Goal: Find specific page/section: Find specific page/section

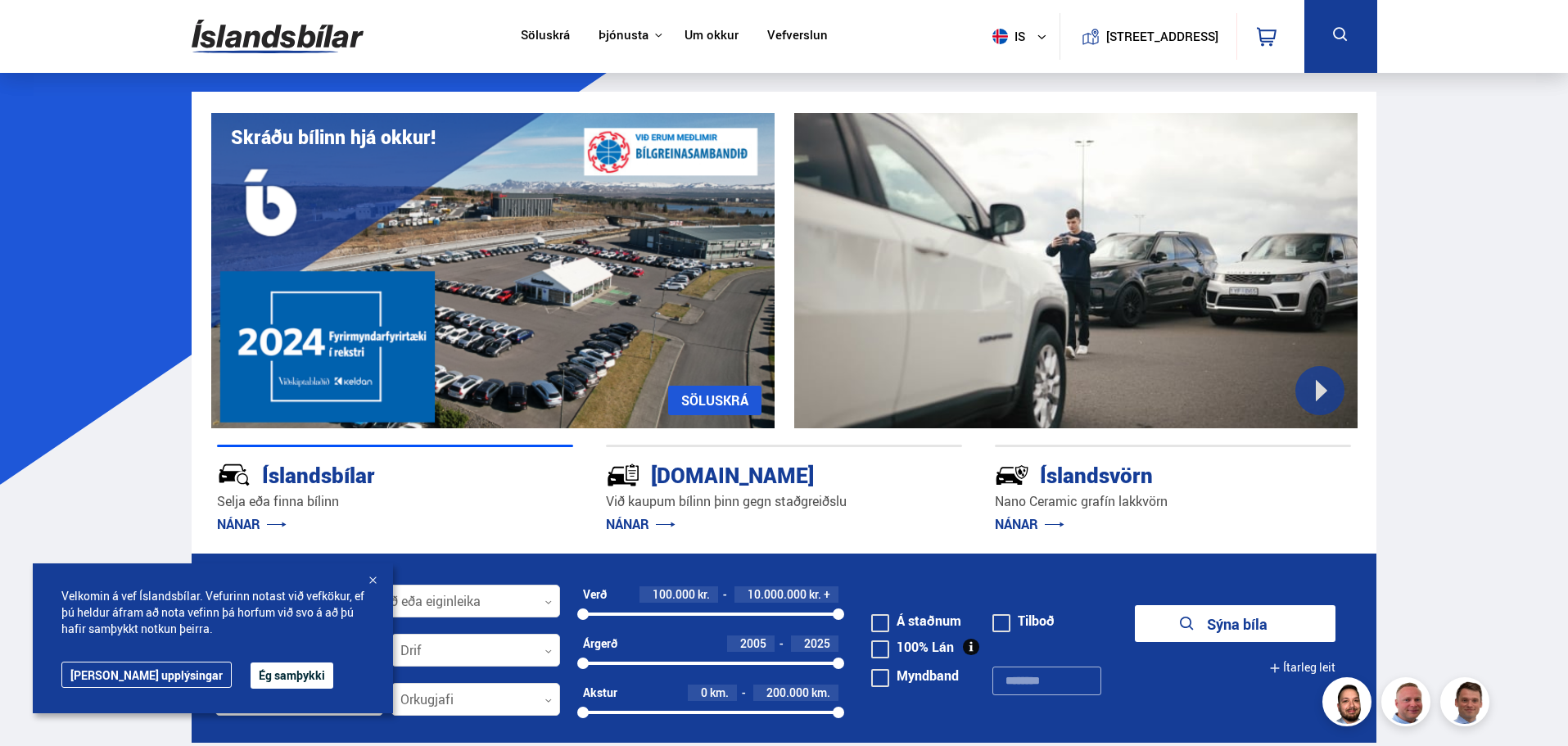
click at [1322, 23] on button at bounding box center [1340, 36] width 73 height 73
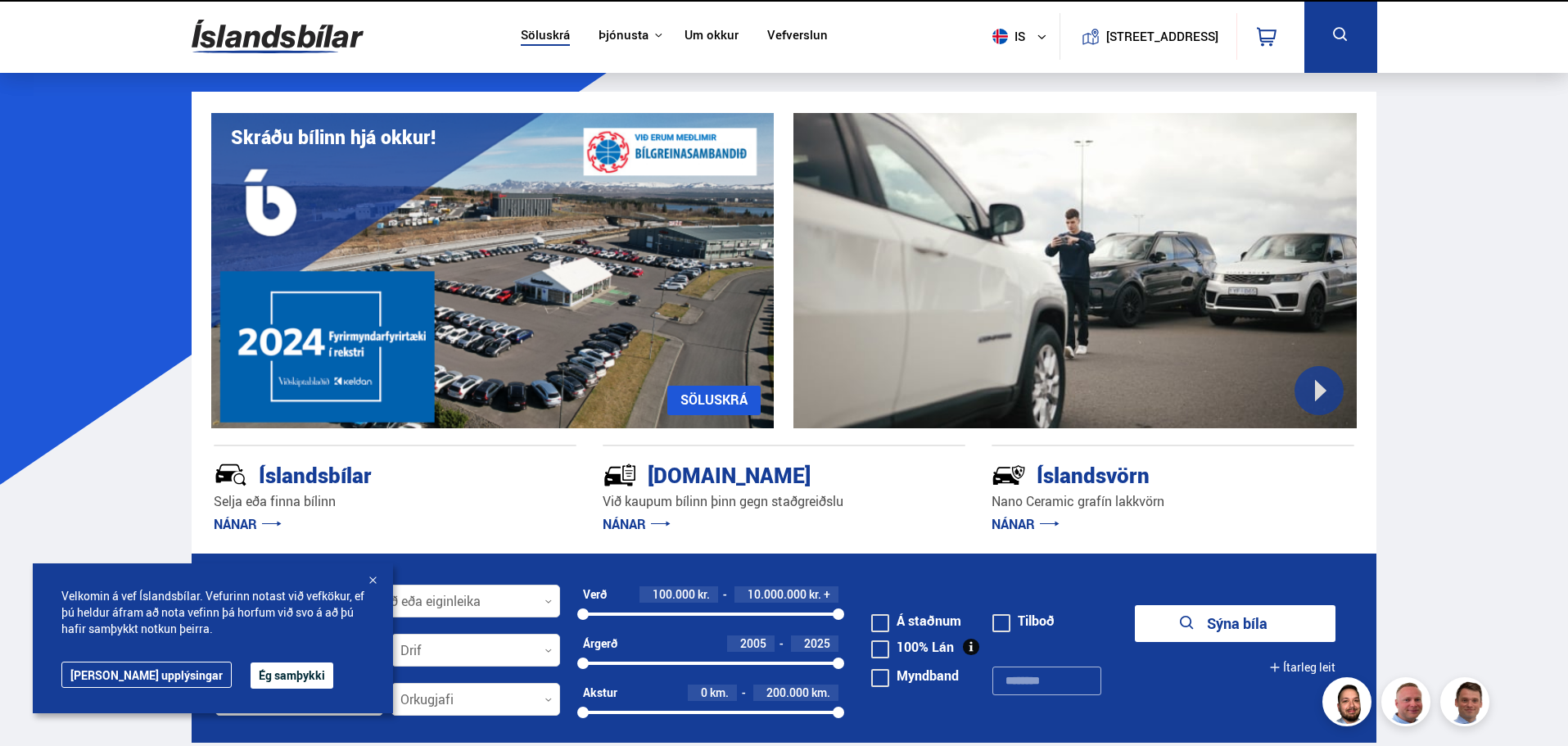
click at [1338, 32] on icon at bounding box center [1341, 34] width 20 height 20
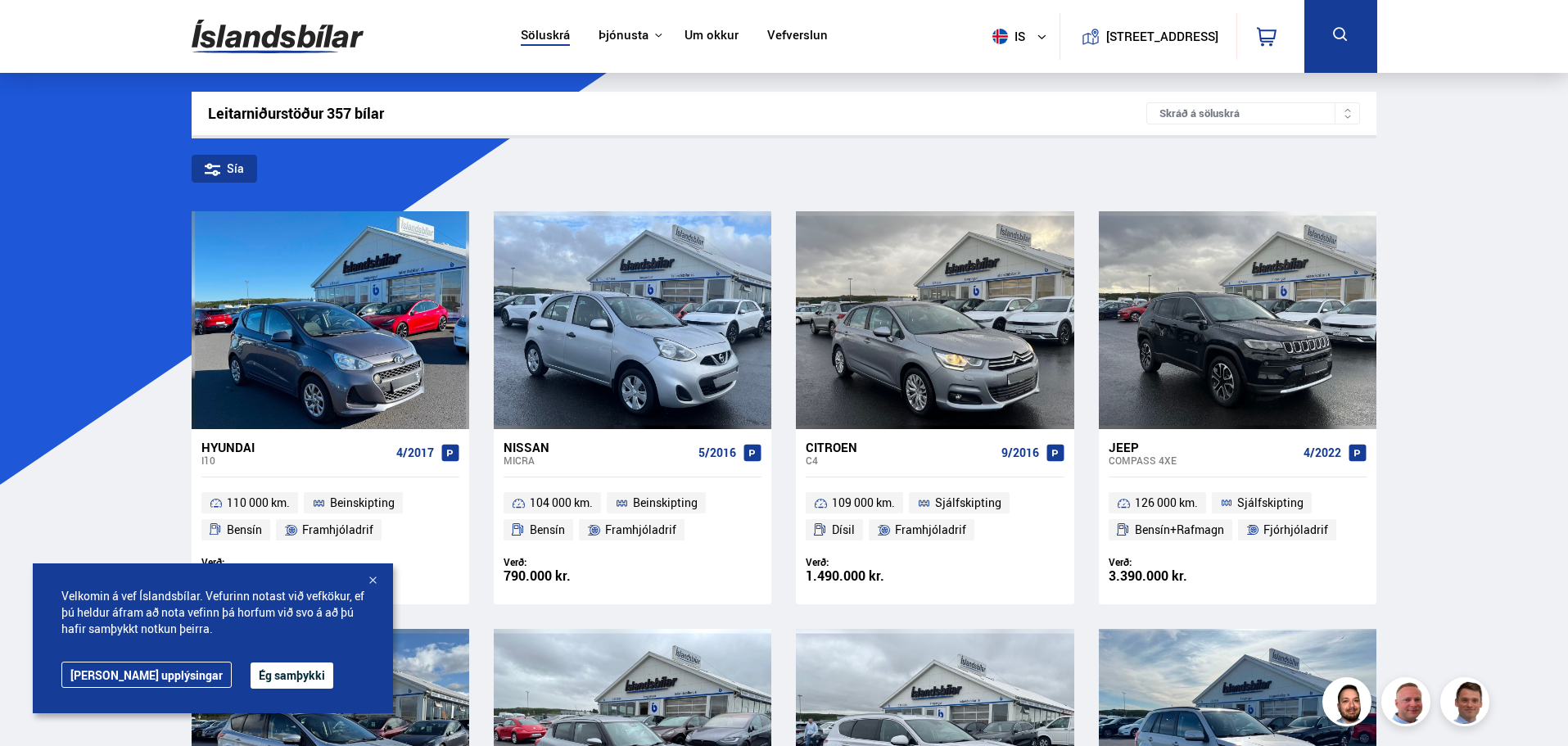
click at [1338, 32] on icon at bounding box center [1341, 34] width 20 height 20
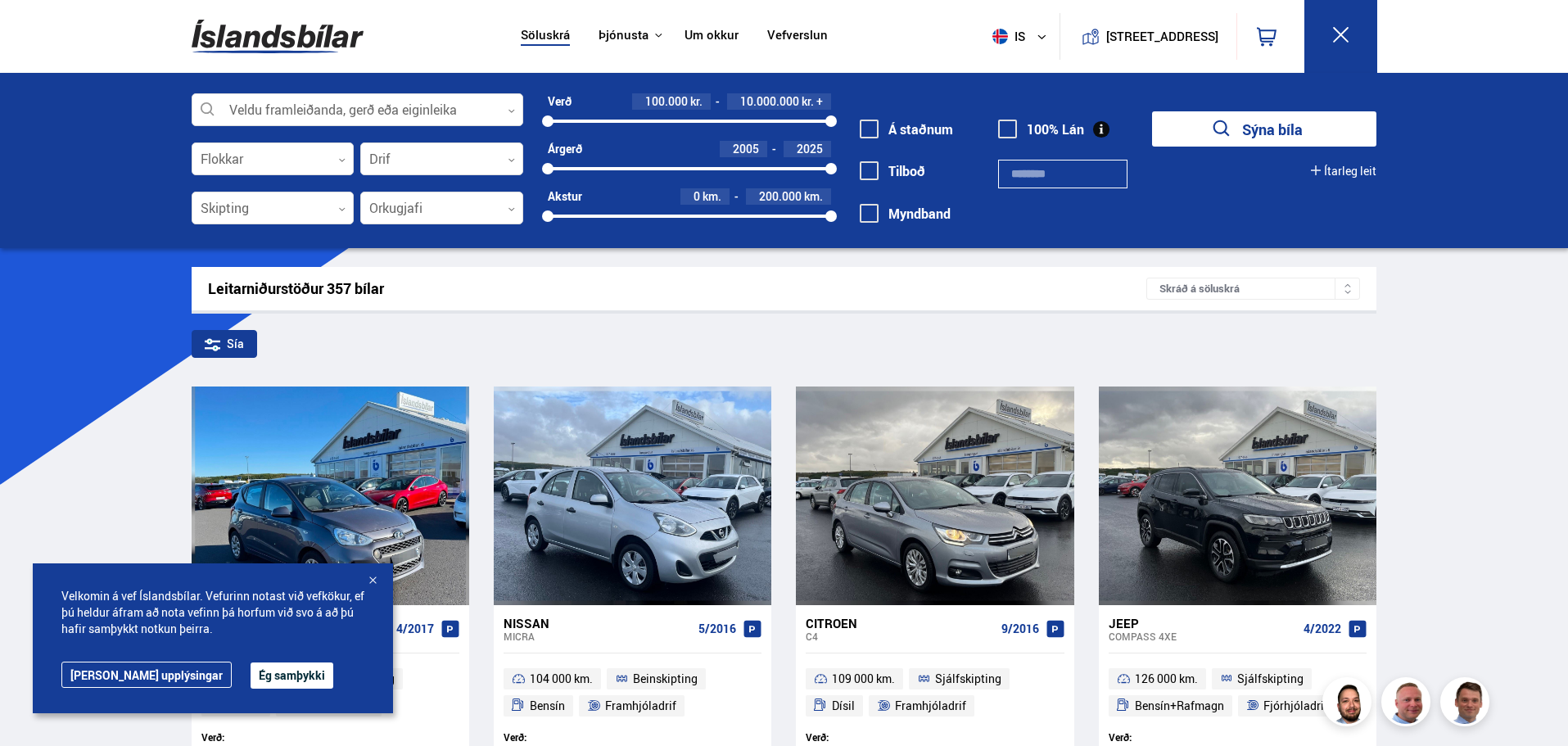
click at [1338, 34] on icon at bounding box center [1341, 34] width 20 height 20
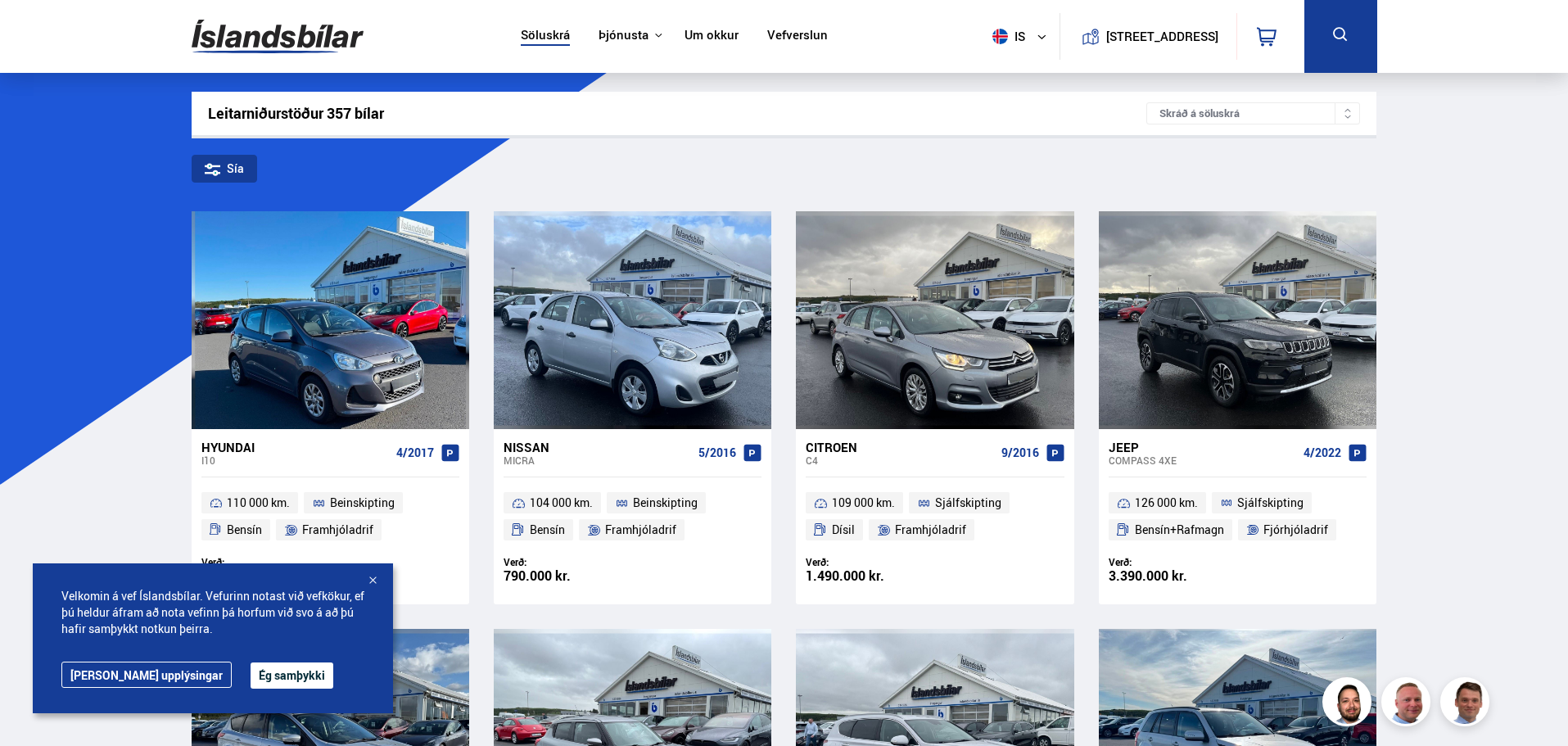
click at [714, 117] on div "Leitarniðurstöður 357 bílar" at bounding box center [677, 113] width 939 height 18
click at [1331, 25] on icon at bounding box center [1341, 34] width 20 height 20
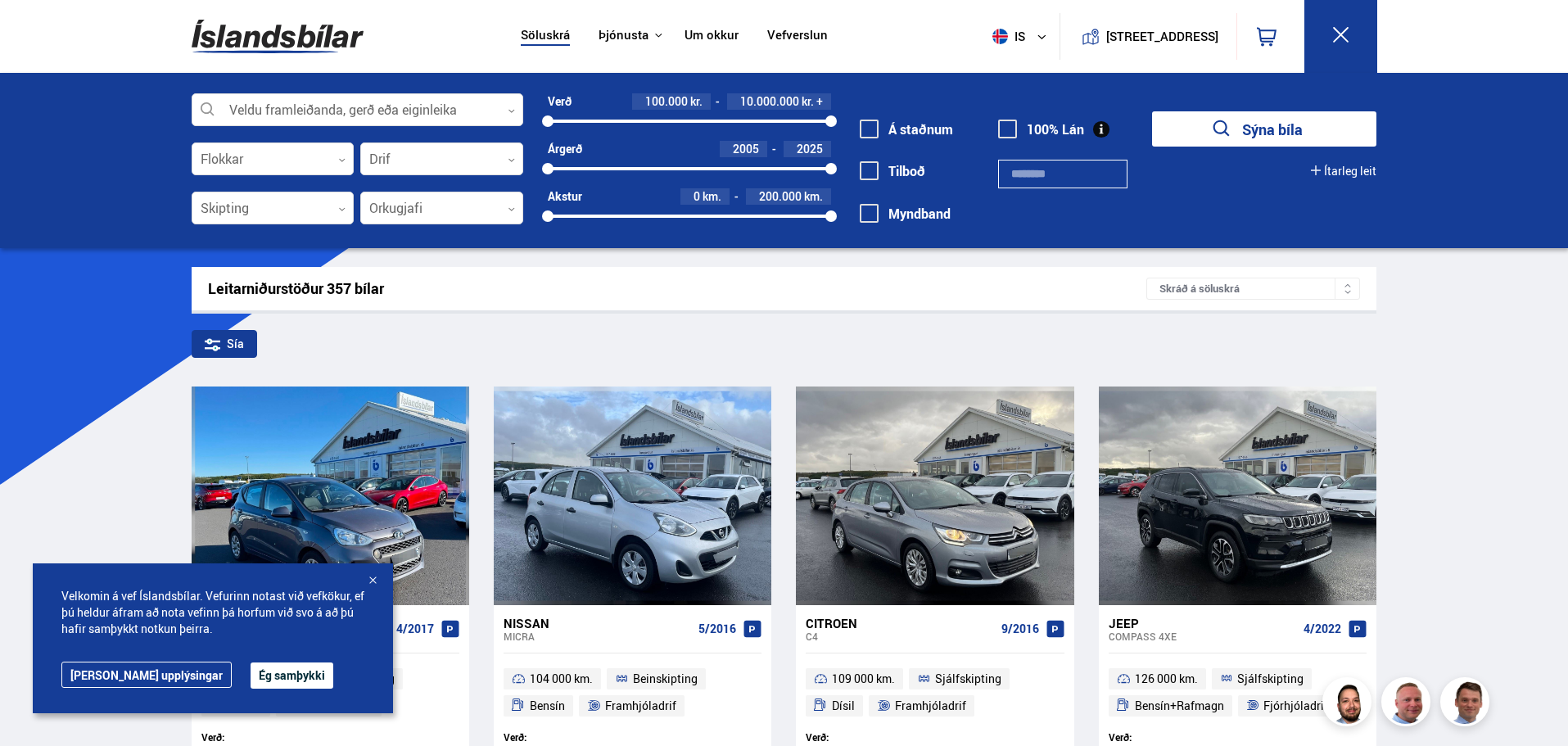
click at [1031, 166] on input "text" at bounding box center [1063, 174] width 129 height 28
type input "******"
click at [1153, 111] on button "Sýna 0 bíla" at bounding box center [1265, 129] width 224 height 35
